Goal: Task Accomplishment & Management: Use online tool/utility

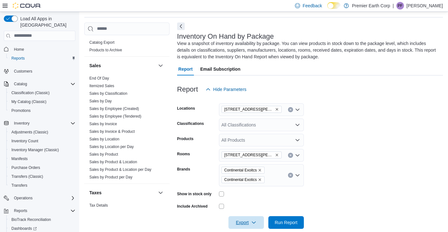
scroll to position [390, 0]
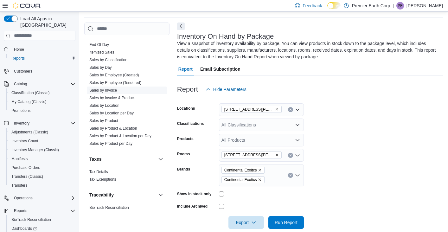
click at [105, 92] on link "Sales by Invoice" at bounding box center [103, 90] width 28 height 4
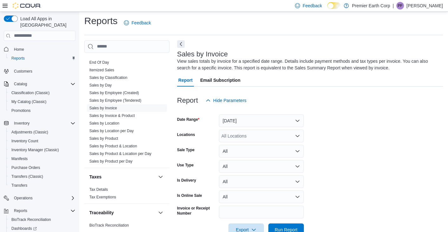
scroll to position [19, 0]
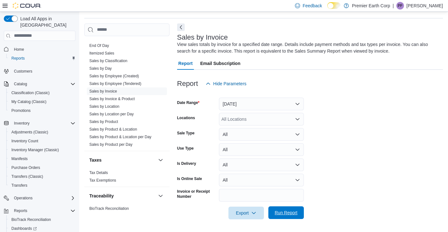
click at [291, 211] on span "Run Report" at bounding box center [286, 212] width 23 height 6
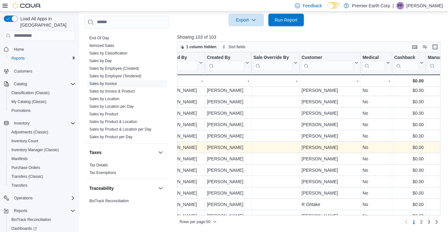
scroll to position [0, 799]
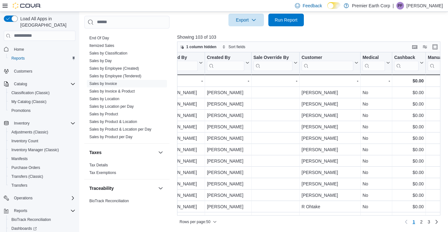
click at [323, 64] on input "search" at bounding box center [327, 66] width 52 height 10
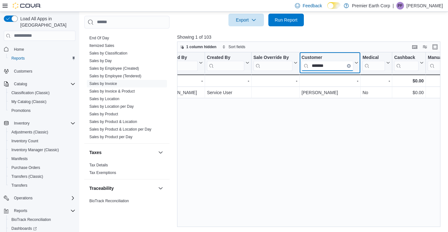
drag, startPoint x: 335, startPoint y: 67, endPoint x: 294, endPoint y: 67, distance: 41.2
click at [294, 67] on div "Invoice # Click to view column header actions Receipt # Click to view column he…" at bounding box center [124, 69] width 1493 height 35
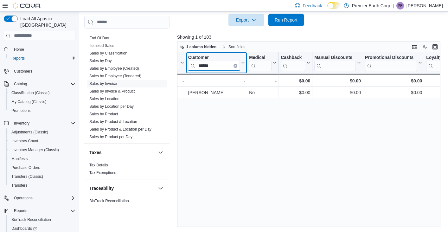
scroll to position [0, 906]
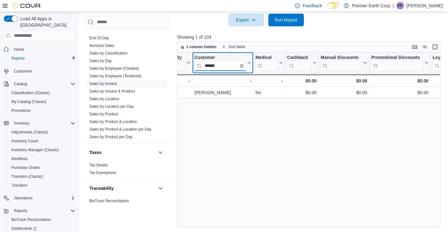
click at [213, 65] on input "******" at bounding box center [220, 66] width 52 height 10
click at [210, 66] on input "*****" at bounding box center [220, 66] width 52 height 10
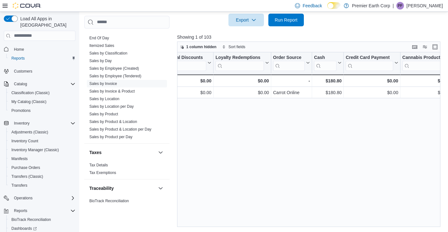
scroll to position [0, 1121]
type input "******"
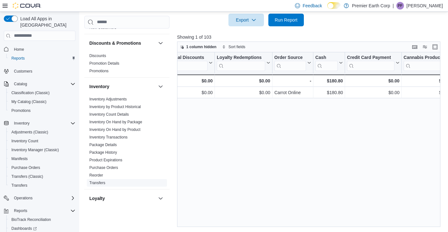
scroll to position [89, 0]
click at [106, 159] on link "Product Expirations" at bounding box center [105, 159] width 33 height 4
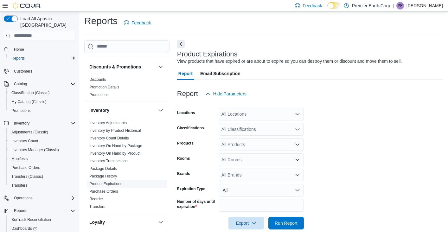
scroll to position [12, 0]
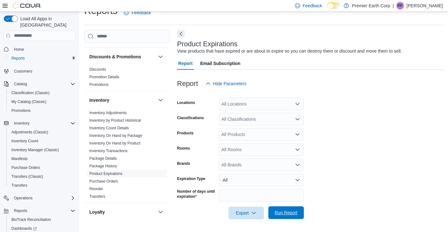
click at [291, 211] on span "Run Report" at bounding box center [286, 212] width 23 height 6
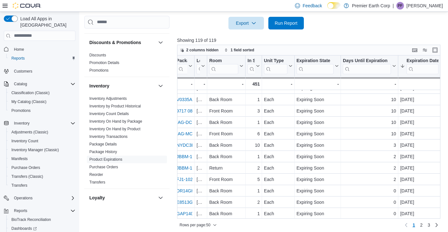
scroll to position [224, 137]
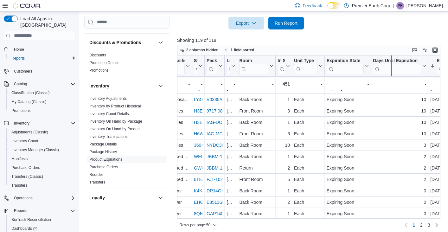
drag, startPoint x: 427, startPoint y: 60, endPoint x: 391, endPoint y: 62, distance: 36.2
click at [391, 62] on div at bounding box center [390, 65] width 5 height 21
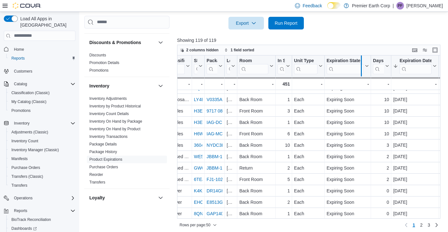
drag, startPoint x: 369, startPoint y: 61, endPoint x: 358, endPoint y: 64, distance: 12.0
click at [359, 64] on div at bounding box center [361, 65] width 5 height 21
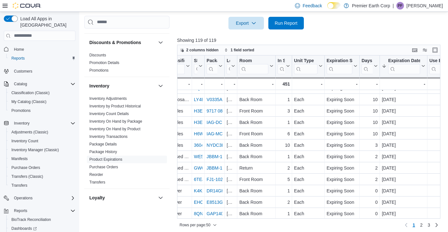
drag, startPoint x: 325, startPoint y: 64, endPoint x: 300, endPoint y: 70, distance: 25.7
click at [300, 70] on div "Unit Type Click to view column header actions" at bounding box center [308, 65] width 33 height 21
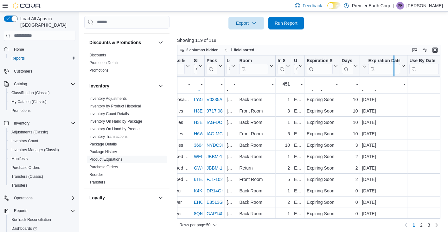
drag, startPoint x: 406, startPoint y: 62, endPoint x: 393, endPoint y: 63, distance: 13.3
click at [393, 63] on div at bounding box center [393, 65] width 5 height 21
drag, startPoint x: 432, startPoint y: 62, endPoint x: 403, endPoint y: 64, distance: 29.2
click at [403, 64] on div "Use By Date Click to view column header actions" at bounding box center [413, 65] width 39 height 21
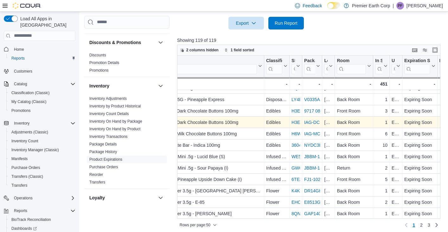
scroll to position [224, 34]
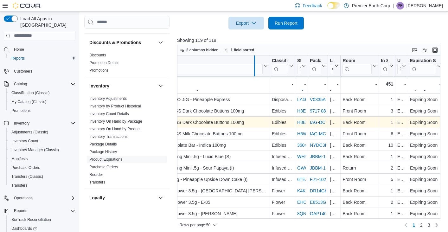
drag, startPoint x: 269, startPoint y: 59, endPoint x: 254, endPoint y: 62, distance: 15.4
click at [254, 62] on div at bounding box center [254, 65] width 5 height 21
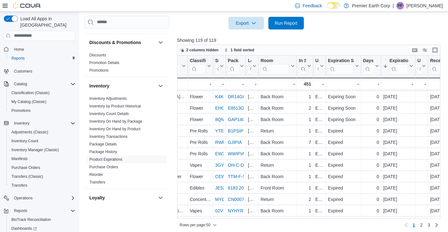
scroll to position [318, 101]
drag, startPoint x: 294, startPoint y: 62, endPoint x: 280, endPoint y: 67, distance: 14.9
click at [280, 67] on div at bounding box center [282, 65] width 5 height 21
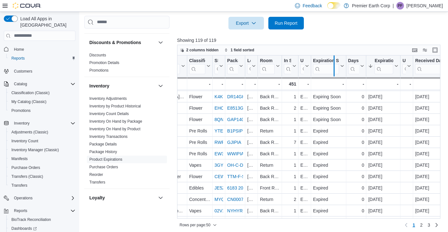
drag, startPoint x: 346, startPoint y: 62, endPoint x: 332, endPoint y: 66, distance: 14.1
click at [332, 65] on div at bounding box center [333, 65] width 5 height 21
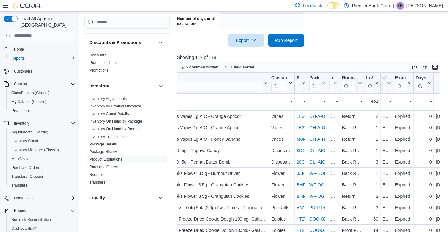
scroll to position [205, 0]
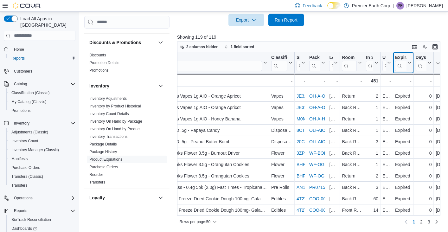
click at [410, 62] on icon at bounding box center [409, 63] width 3 height 2
click at [409, 95] on span "Sort Z-A" at bounding box center [402, 94] width 13 height 5
click at [410, 64] on icon at bounding box center [408, 63] width 5 height 4
click at [408, 85] on span "Sort A-Z" at bounding box center [402, 87] width 13 height 5
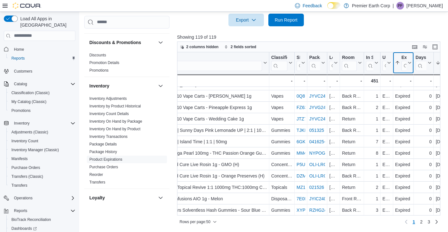
click at [410, 62] on icon at bounding box center [409, 63] width 3 height 2
click at [406, 94] on span "Sort Z-A" at bounding box center [402, 94] width 13 height 5
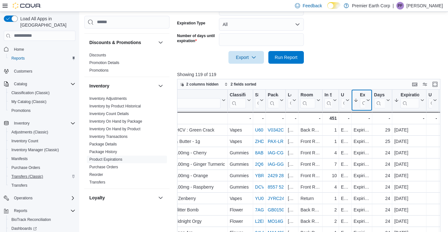
scroll to position [32, 0]
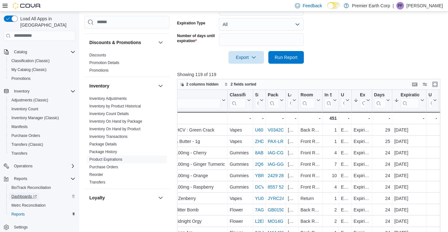
click at [23, 194] on span "Dashboards" at bounding box center [23, 196] width 25 height 5
